Goal: Navigation & Orientation: Find specific page/section

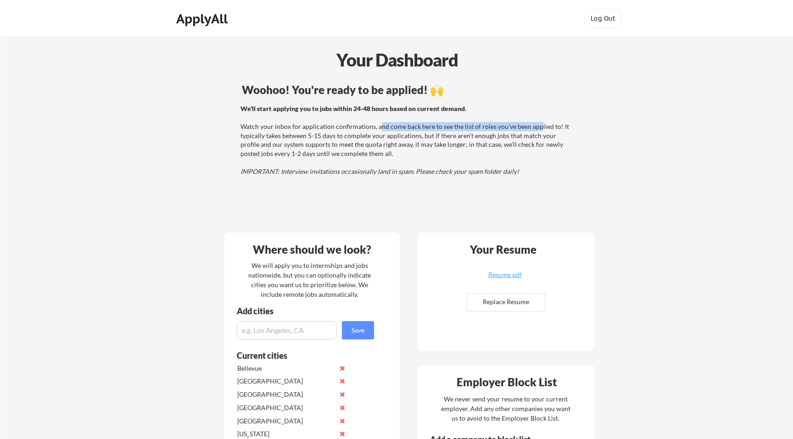
drag, startPoint x: 377, startPoint y: 130, endPoint x: 537, endPoint y: 131, distance: 160.2
click at [537, 131] on div "We'll start applying you to jobs within 24-48 hours based on current demand. Wa…" at bounding box center [405, 140] width 331 height 72
click at [510, 145] on div "We'll start applying you to jobs within 24-48 hours based on current demand. Wa…" at bounding box center [405, 140] width 331 height 72
click at [450, 145] on div "We'll start applying you to jobs within 24-48 hours based on current demand. Wa…" at bounding box center [405, 140] width 331 height 72
drag, startPoint x: 282, startPoint y: 128, endPoint x: 476, endPoint y: 125, distance: 194.1
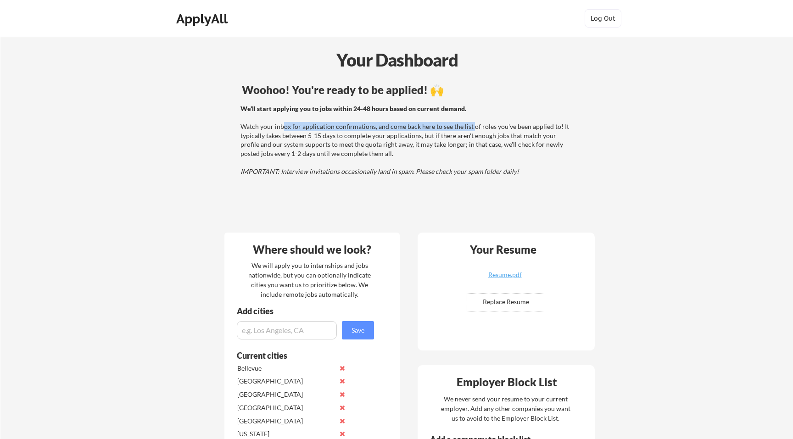
click at [476, 125] on div "We'll start applying you to jobs within 24-48 hours based on current demand. Wa…" at bounding box center [405, 140] width 331 height 72
click at [477, 125] on div "We'll start applying you to jobs within 24-48 hours based on current demand. Wa…" at bounding box center [405, 140] width 331 height 72
drag, startPoint x: 417, startPoint y: 129, endPoint x: 525, endPoint y: 129, distance: 108.3
click at [525, 129] on div "We'll start applying you to jobs within 24-48 hours based on current demand. Wa…" at bounding box center [405, 140] width 331 height 72
click at [526, 129] on div "We'll start applying you to jobs within 24-48 hours based on current demand. Wa…" at bounding box center [405, 140] width 331 height 72
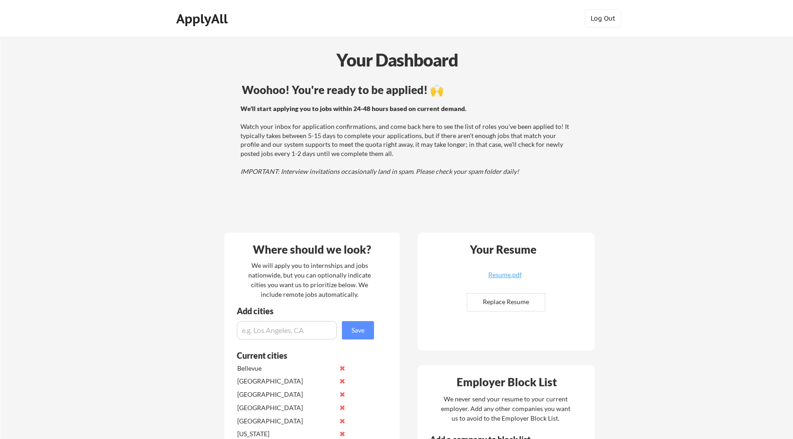
click at [193, 21] on div "ApplyAll" at bounding box center [203, 19] width 54 height 16
click at [196, 32] on div "ApplyAll Log Out" at bounding box center [396, 18] width 793 height 37
click at [199, 14] on div "ApplyAll" at bounding box center [203, 19] width 54 height 16
